Goal: Transaction & Acquisition: Purchase product/service

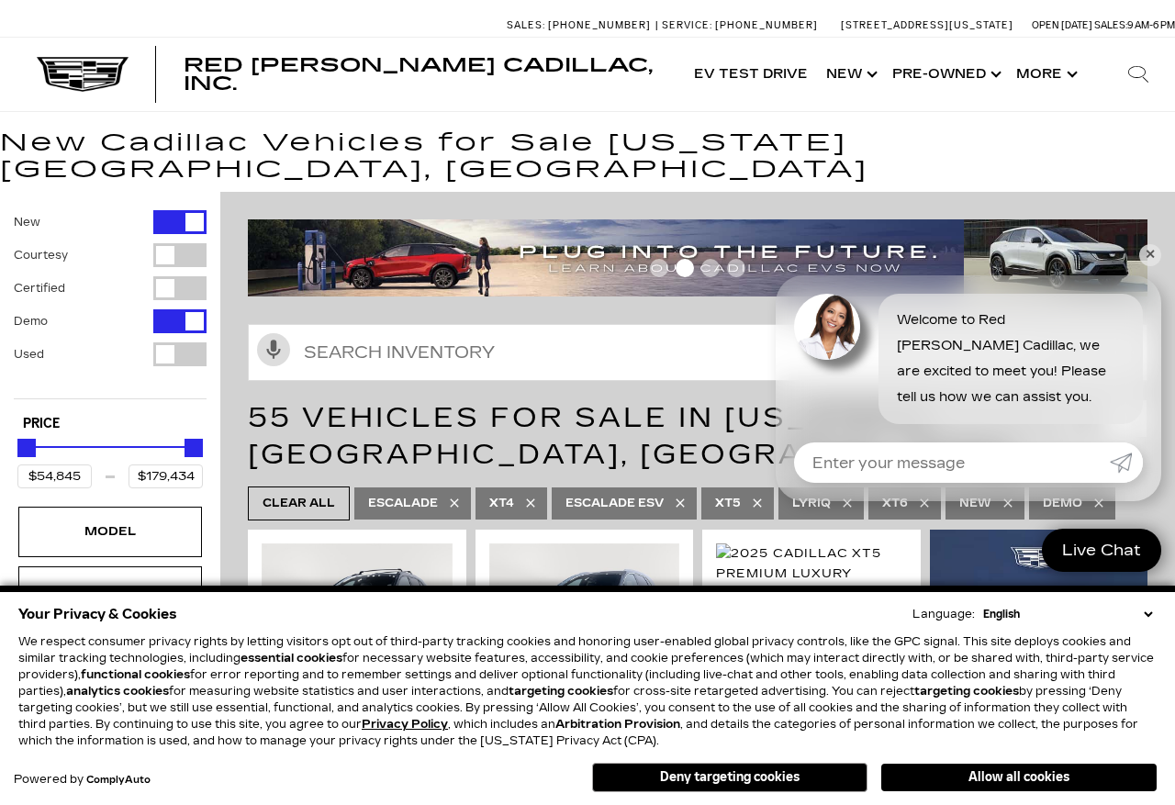
click at [792, 792] on button "Deny targeting cookies" at bounding box center [729, 777] width 275 height 29
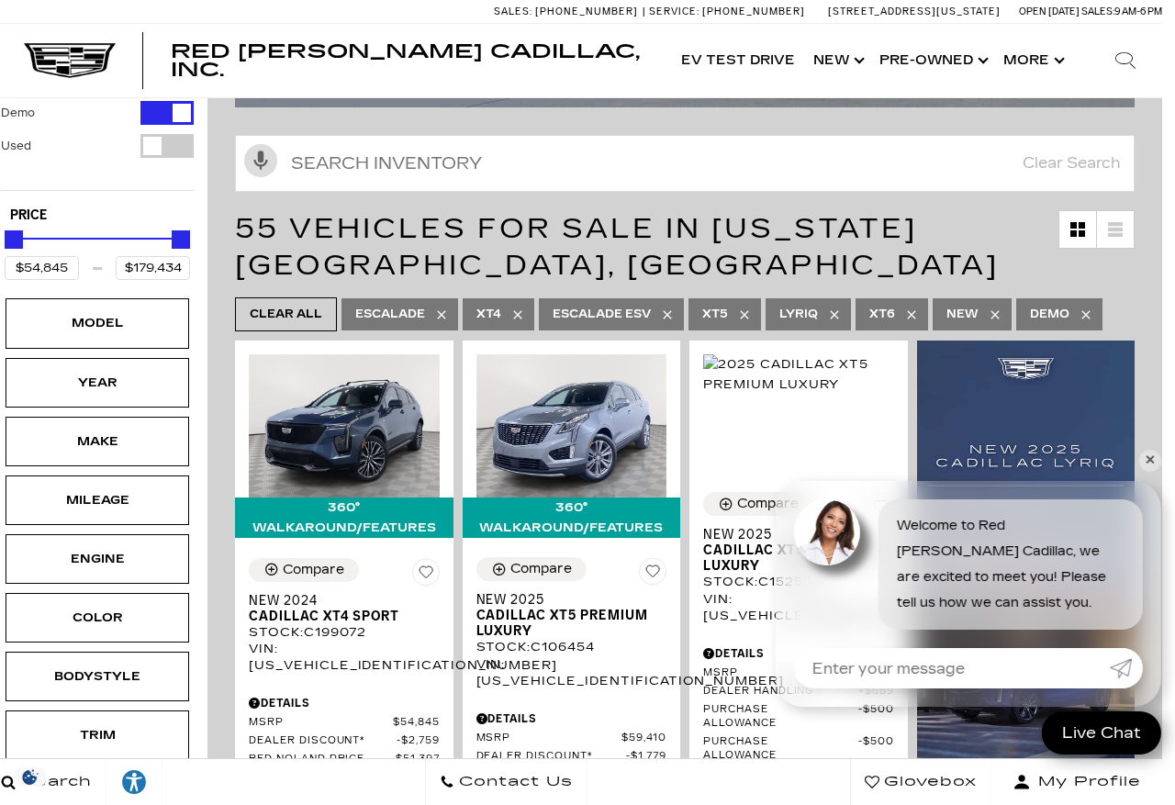
scroll to position [220, 14]
click at [1159, 804] on button "My Profile" at bounding box center [1075, 782] width 171 height 46
click at [962, 53] on link "Show Pre-Owned" at bounding box center [931, 60] width 124 height 73
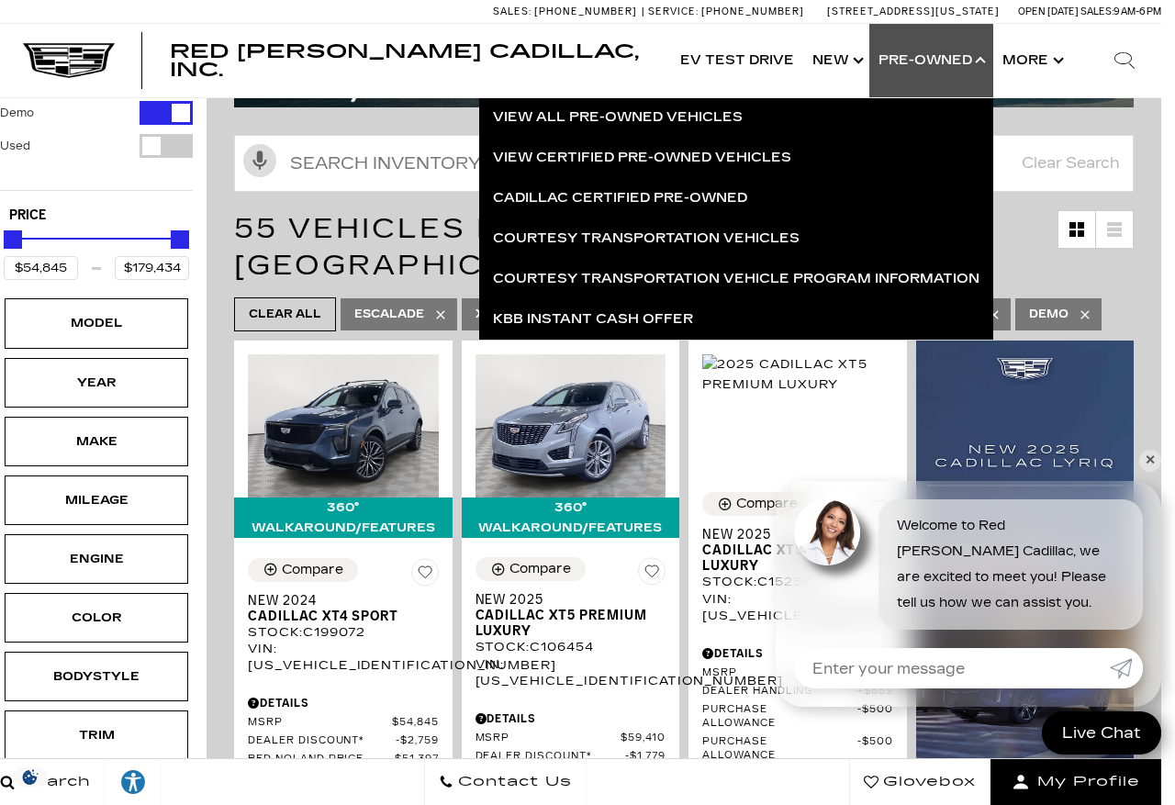
click at [701, 122] on link "View All Pre-Owned Vehicles" at bounding box center [736, 117] width 514 height 40
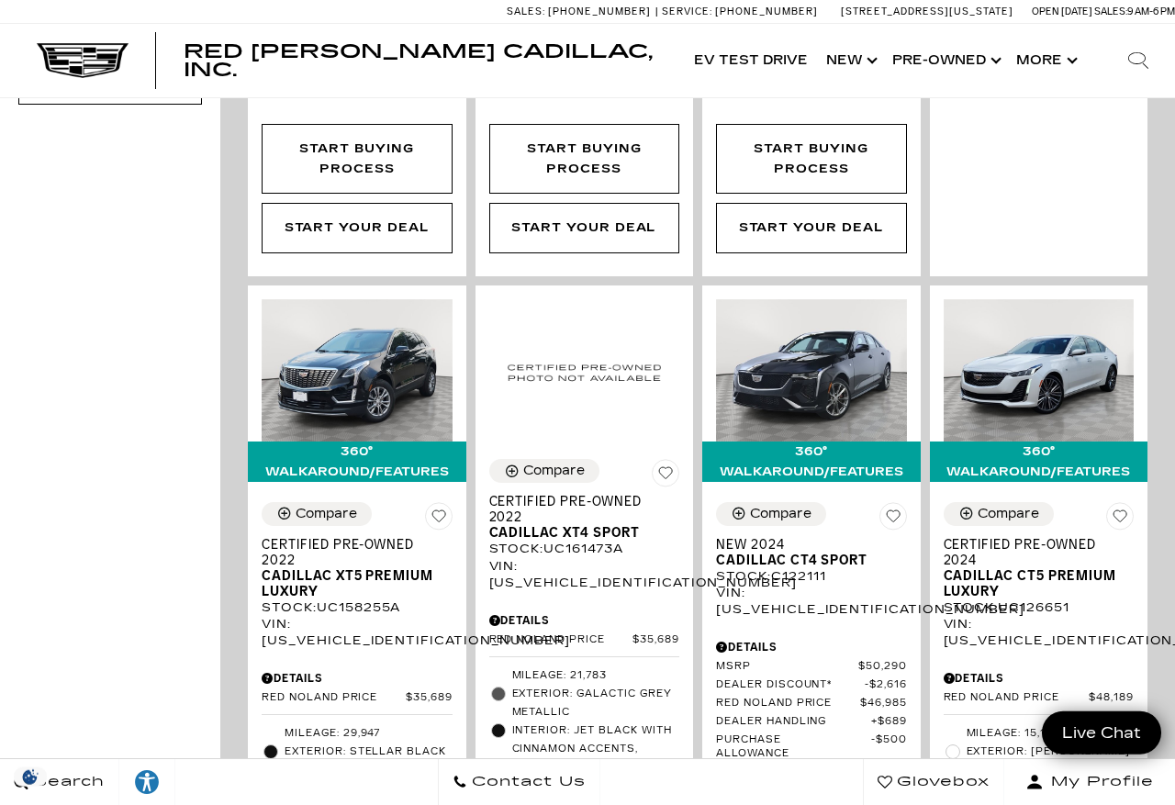
scroll to position [947, 0]
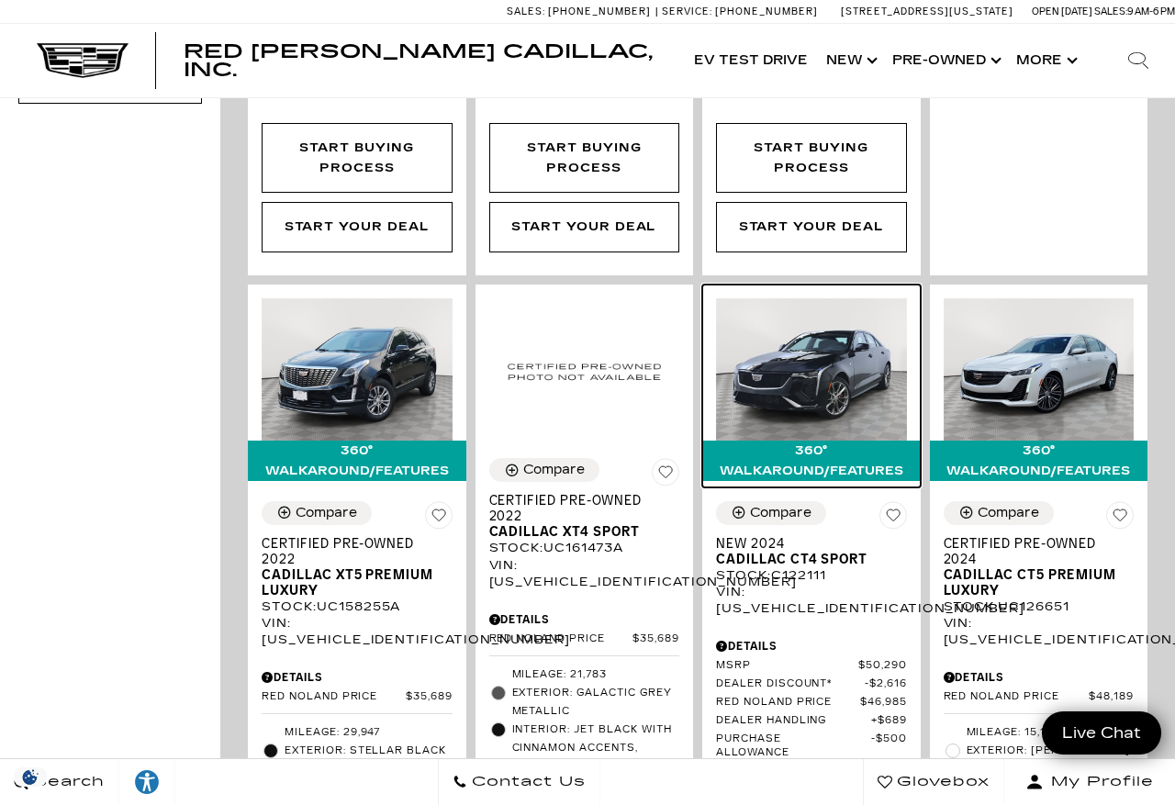
click at [831, 403] on img at bounding box center [811, 369] width 191 height 143
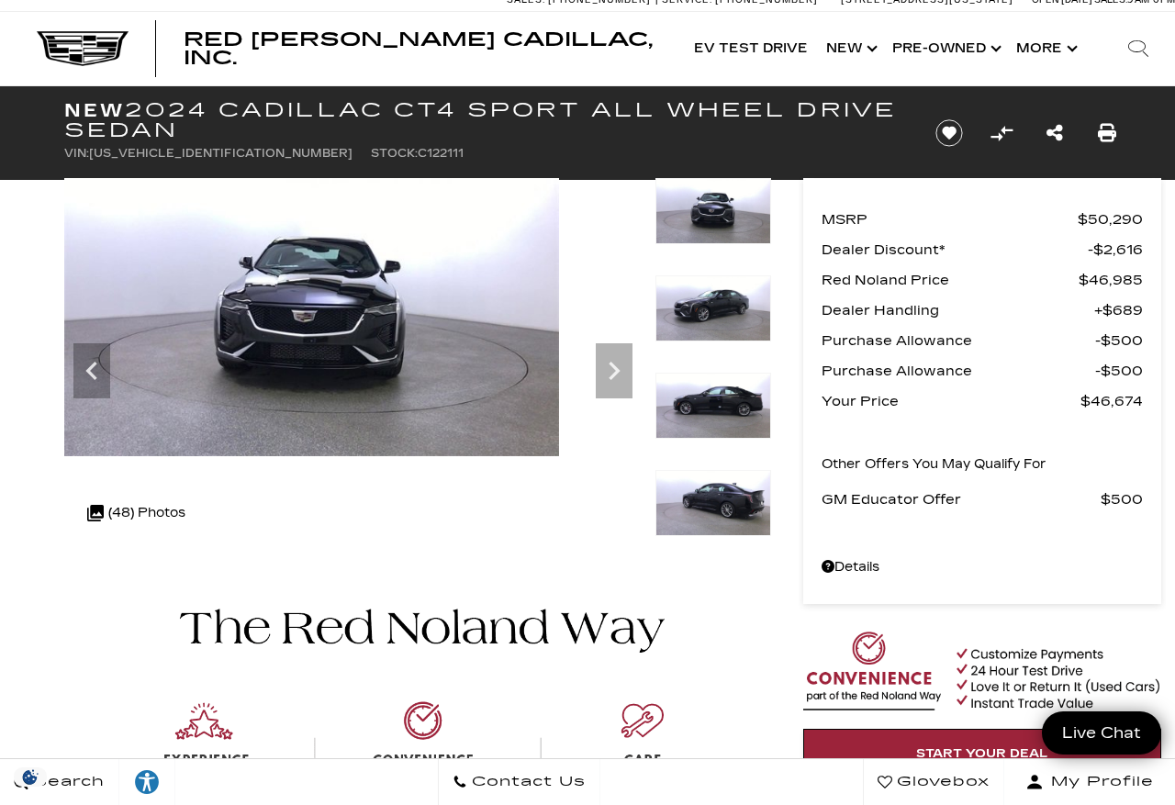
scroll to position [12, 0]
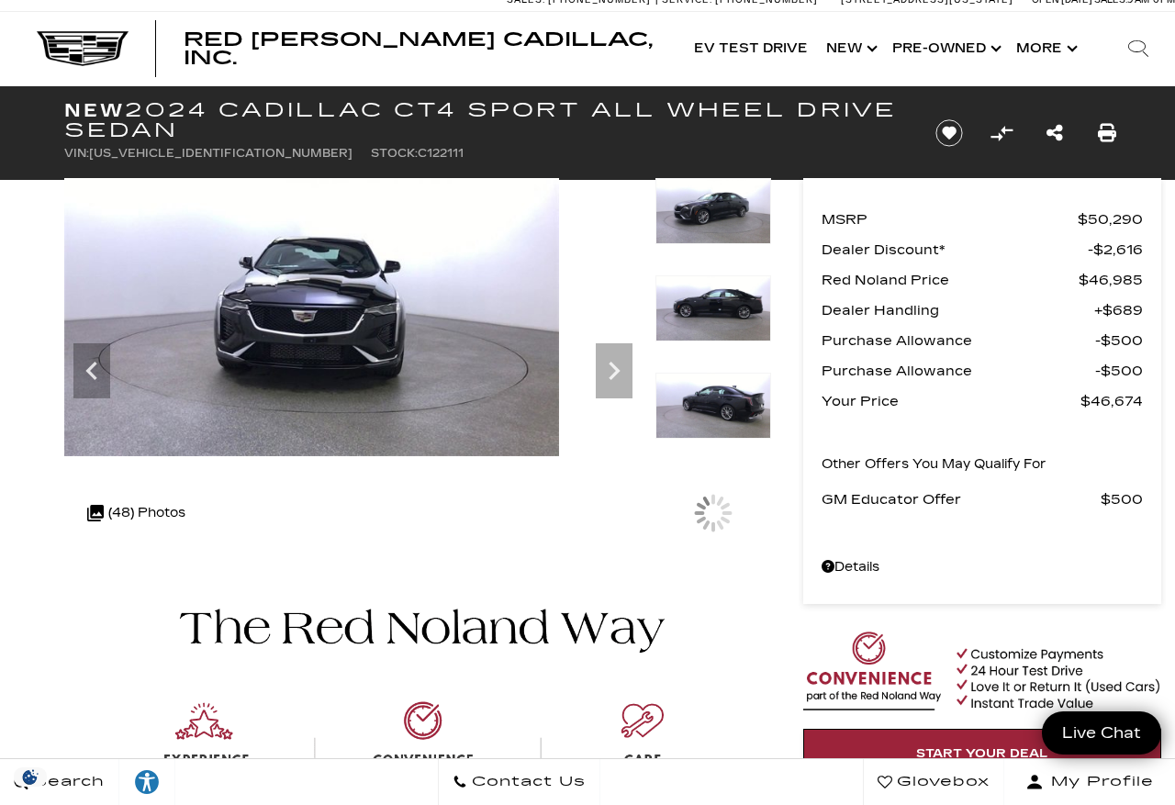
click at [685, 302] on img at bounding box center [713, 308] width 116 height 66
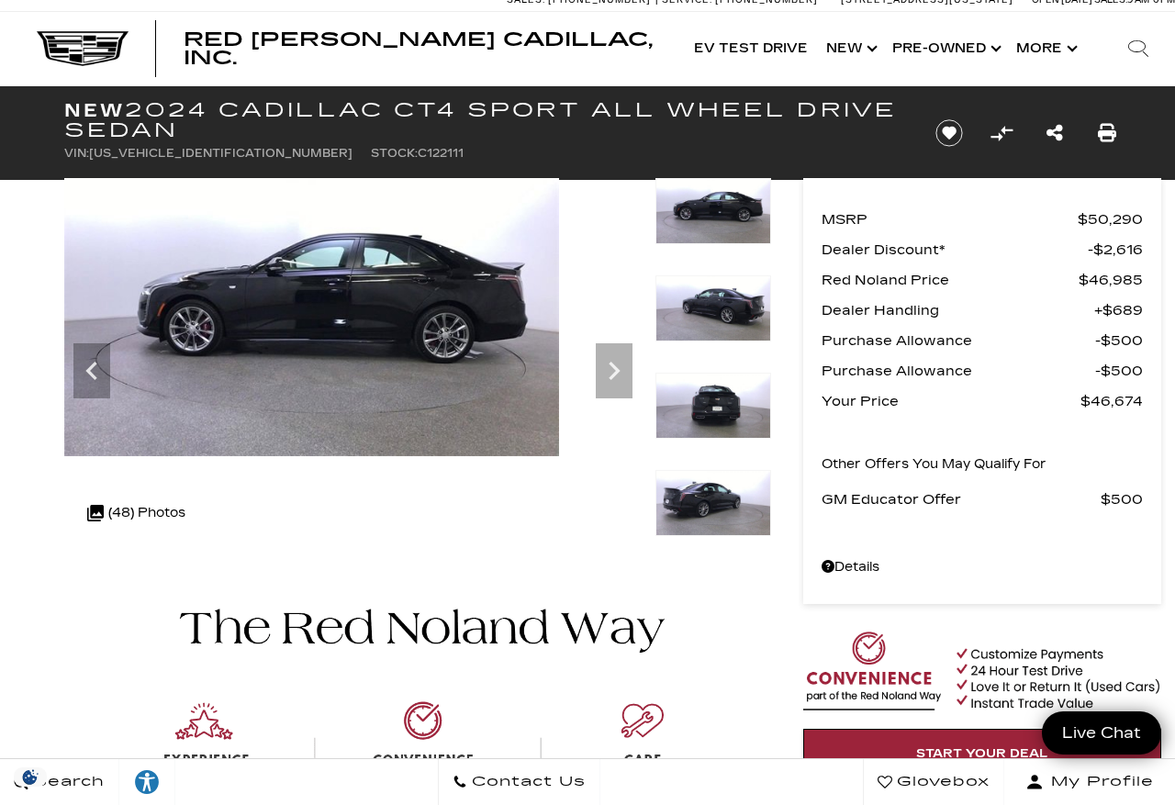
scroll to position [0, 0]
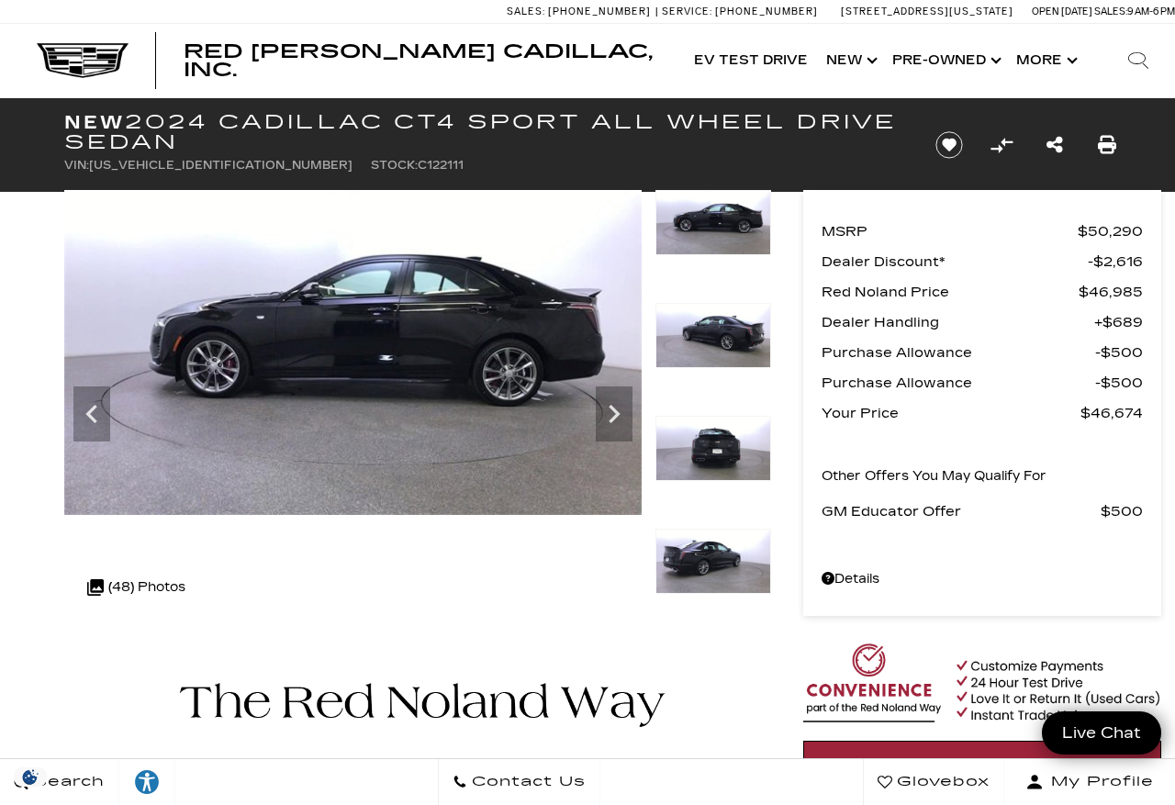
click at [963, 52] on link "Show Pre-Owned" at bounding box center [945, 60] width 124 height 73
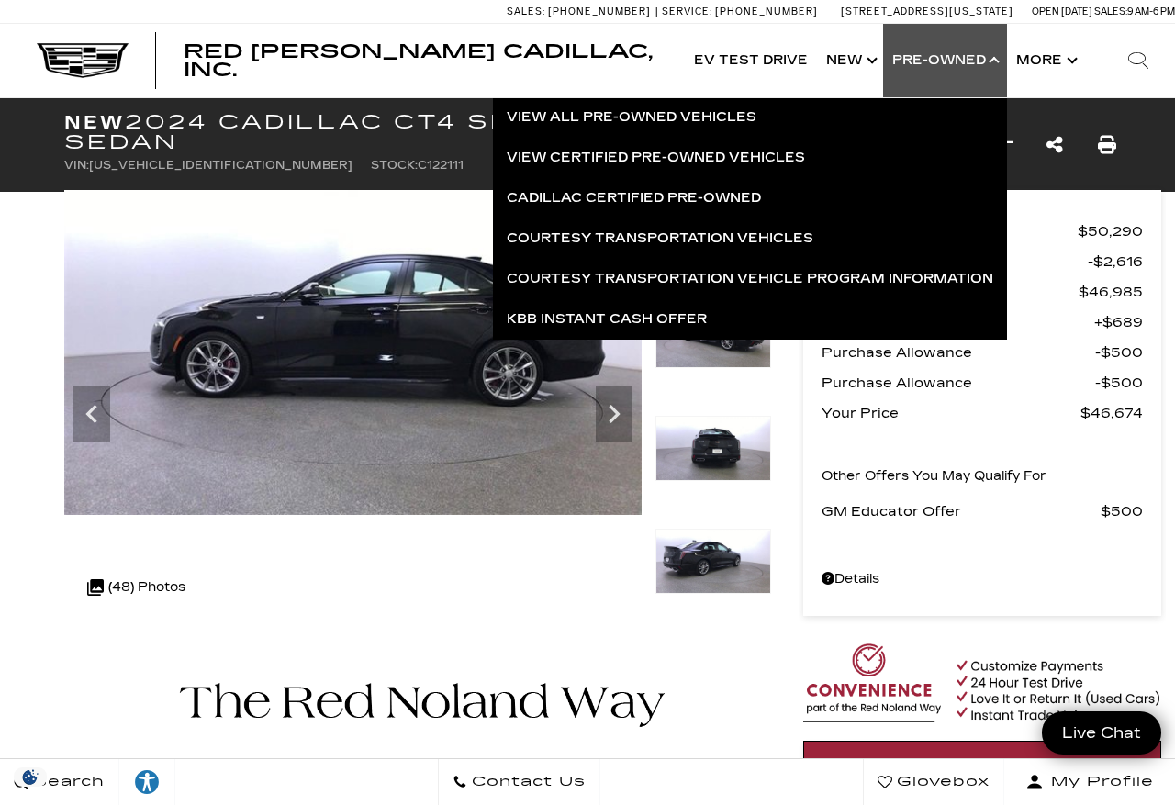
click at [657, 115] on link "View All Pre-Owned Vehicles" at bounding box center [750, 117] width 514 height 40
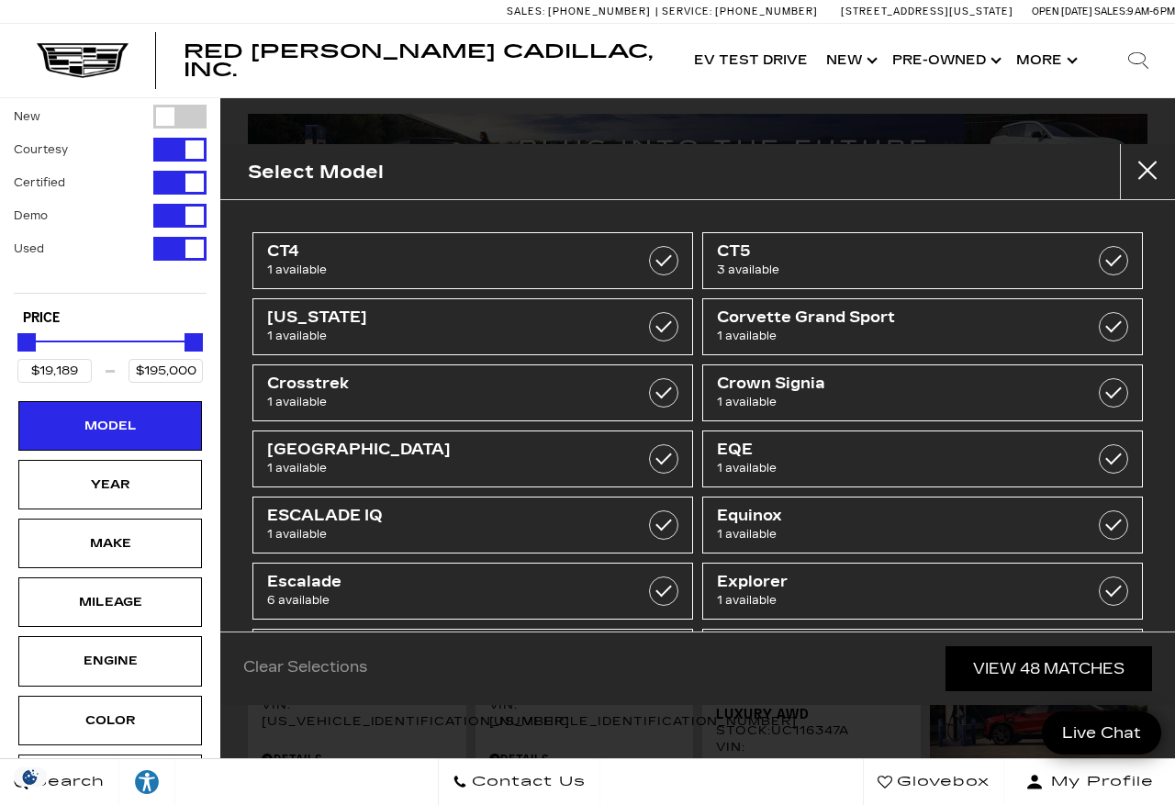
scroll to position [12, 0]
click at [823, 251] on span "CT5" at bounding box center [892, 251] width 350 height 18
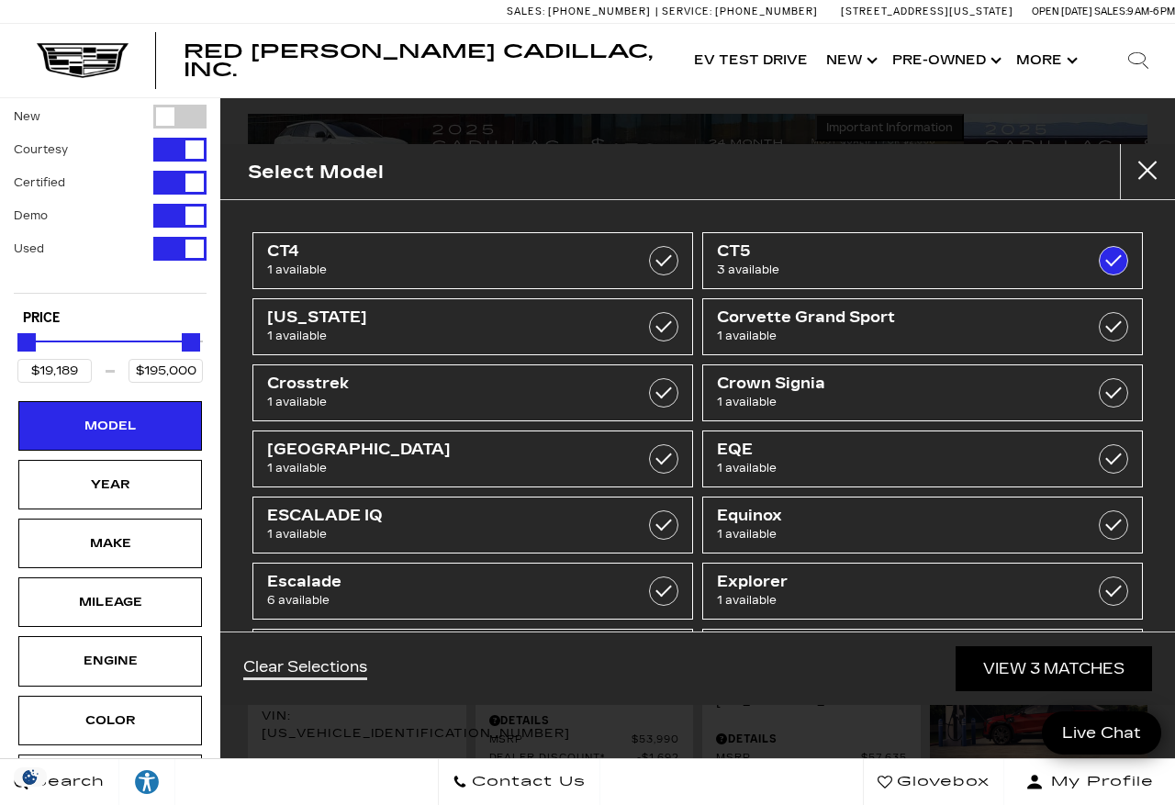
type input "$48,189"
type input "$57,324"
checkbox input "true"
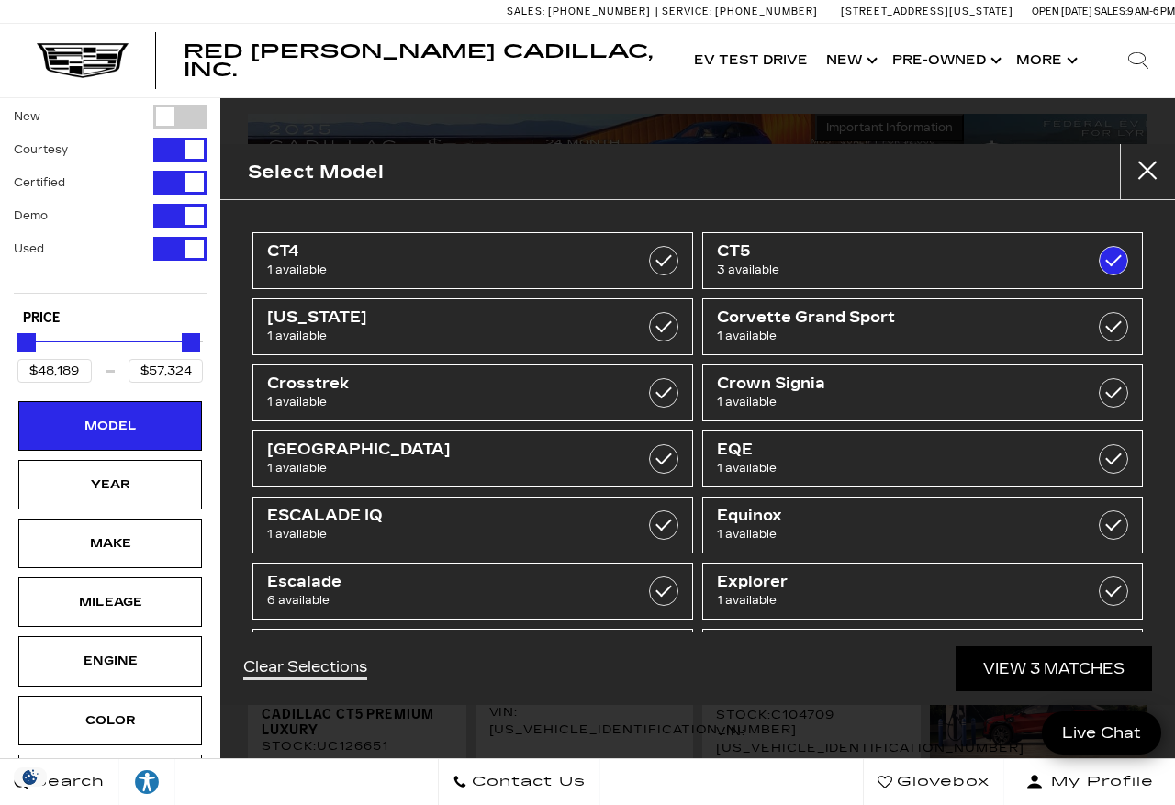
click at [980, 691] on link "View 3 Matches" at bounding box center [1053, 668] width 196 height 45
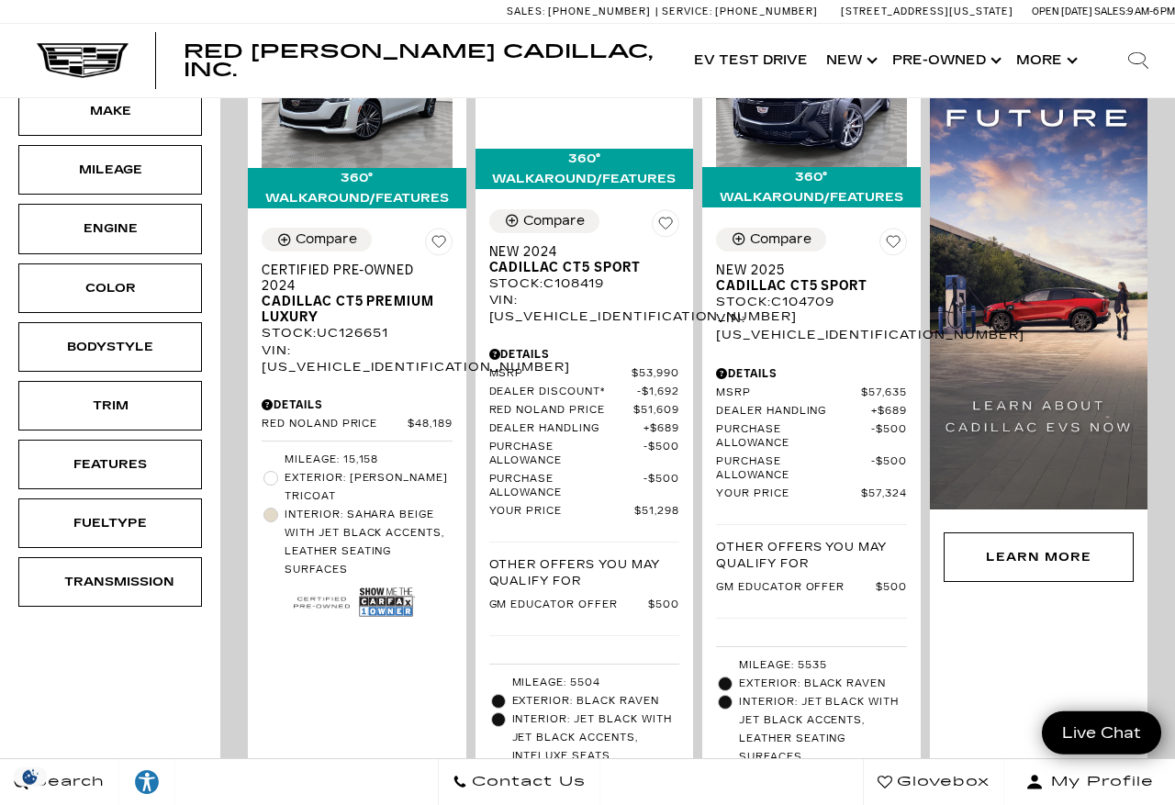
scroll to position [459, 0]
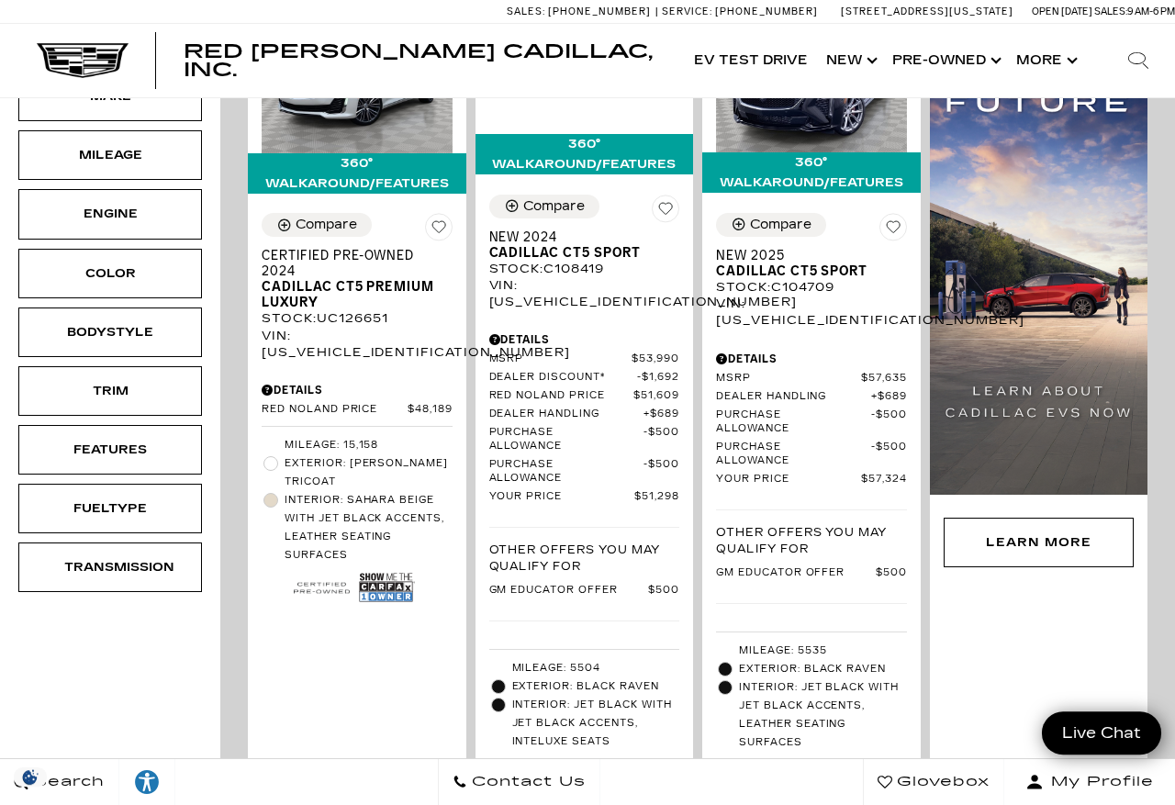
click at [888, 660] on li "Mileage: 5535" at bounding box center [811, 650] width 191 height 18
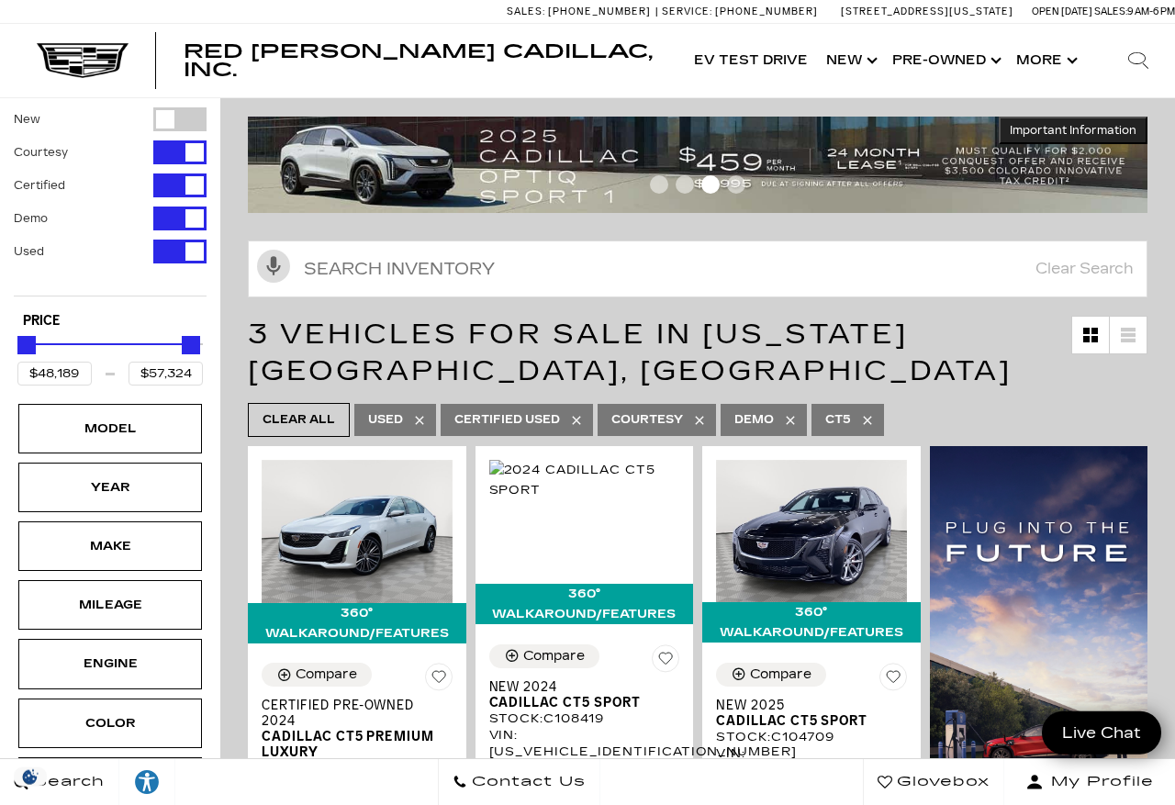
scroll to position [0, 0]
